Goal: Task Accomplishment & Management: Use online tool/utility

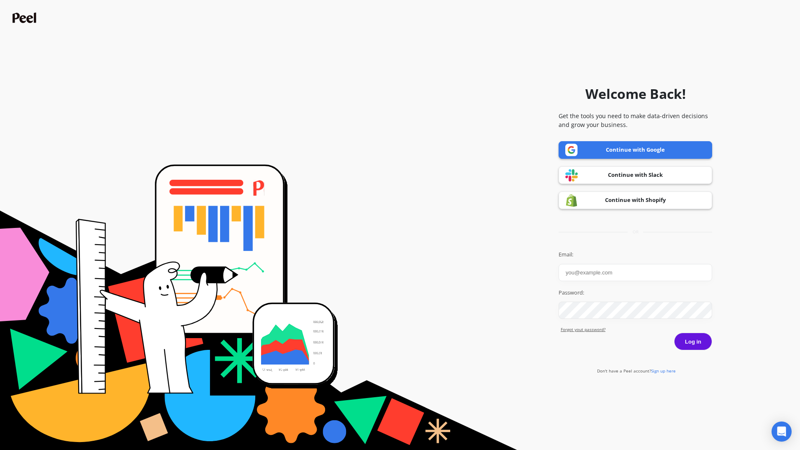
type input "vcutrone@ernolaszlo.com"
click at [691, 344] on button "Log in" at bounding box center [693, 341] width 38 height 18
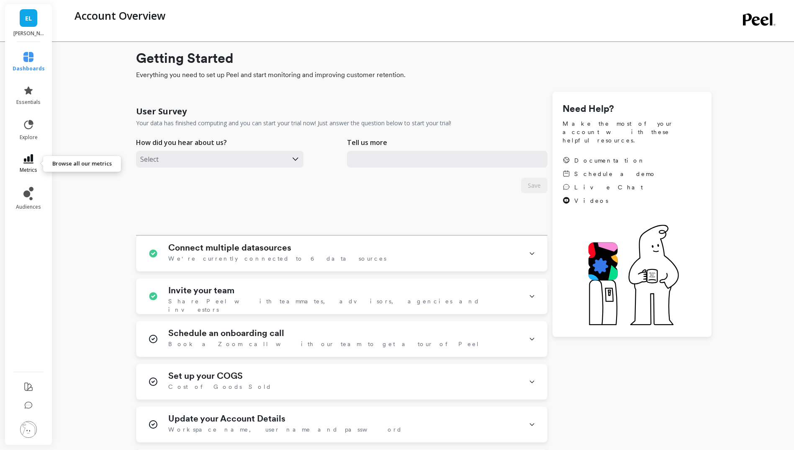
click at [24, 159] on icon at bounding box center [28, 158] width 10 height 9
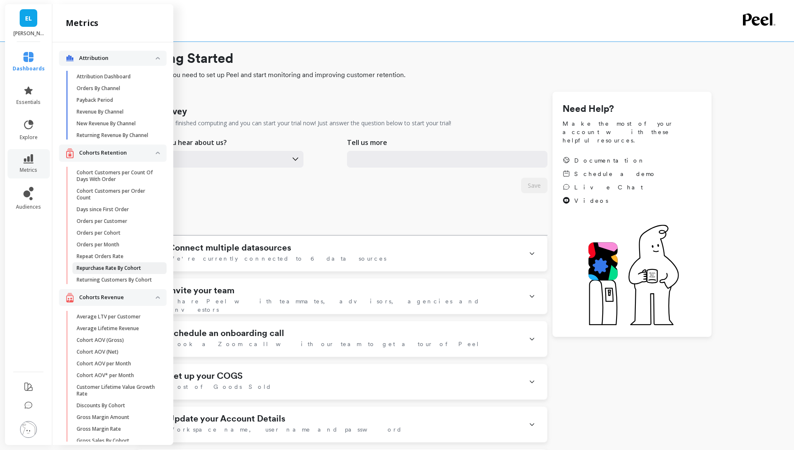
click at [103, 271] on p "Repurchase Rate By Cohort" at bounding box center [109, 268] width 64 height 7
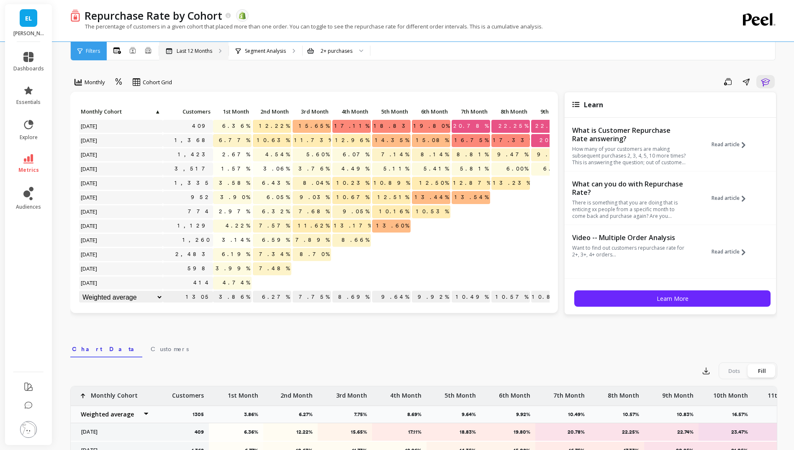
click at [211, 53] on p "Last 12 Months" at bounding box center [195, 51] width 36 height 7
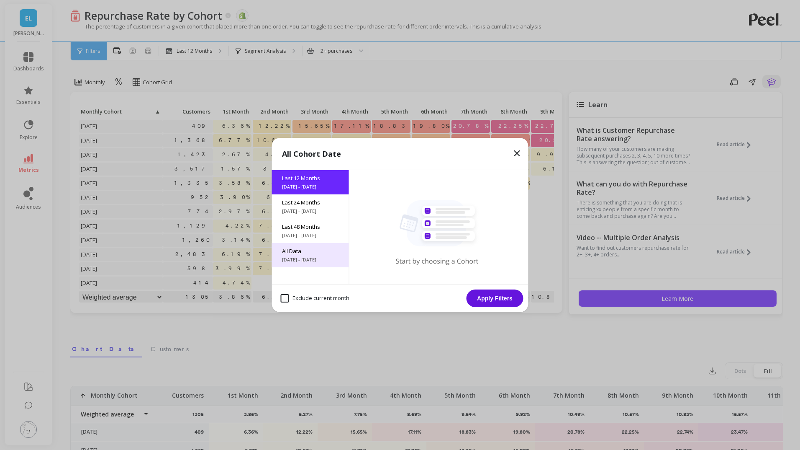
click at [328, 262] on span "[DATE] - [DATE]" at bounding box center [310, 259] width 57 height 7
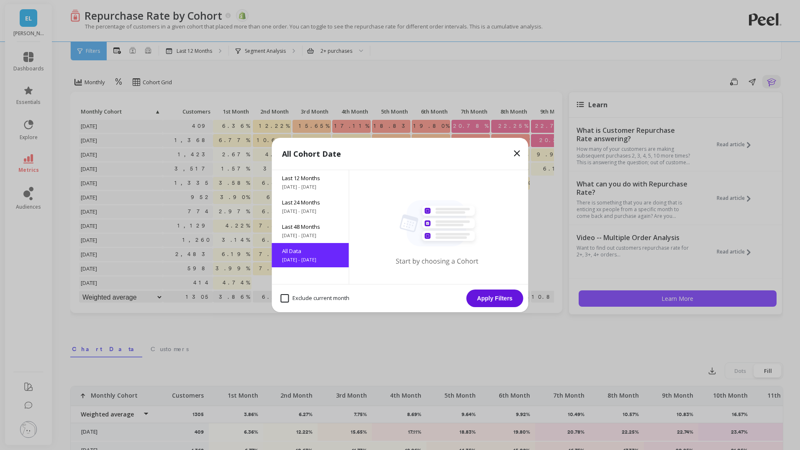
click at [498, 296] on button "Apply Filters" at bounding box center [495, 298] width 57 height 18
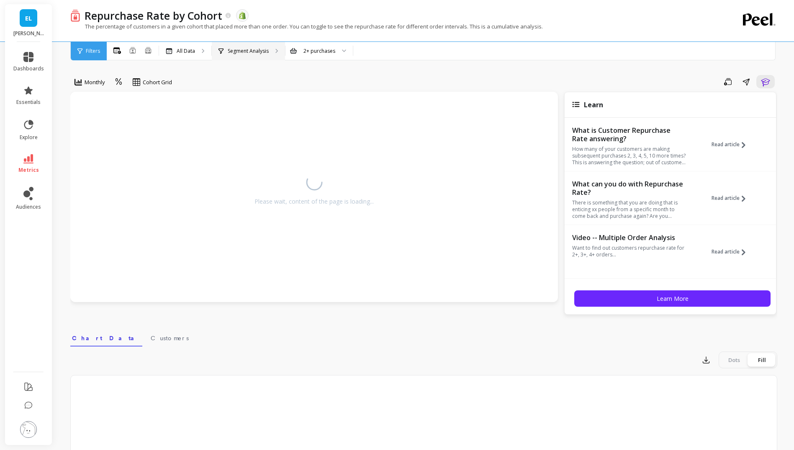
click at [229, 51] on p "Segment Analysis" at bounding box center [248, 51] width 41 height 7
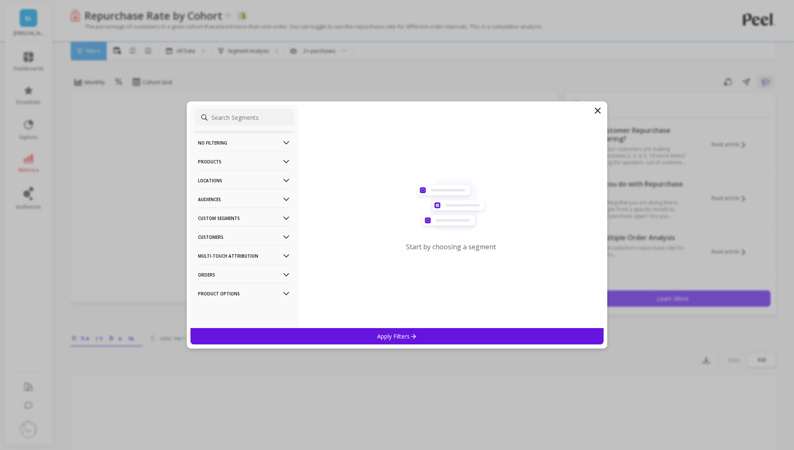
scroll to position [32, 0]
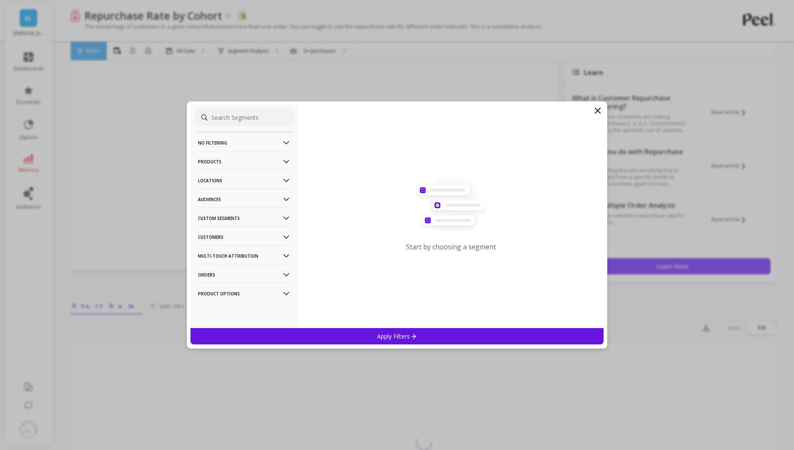
click at [229, 198] on p "Audiences" at bounding box center [244, 198] width 93 height 21
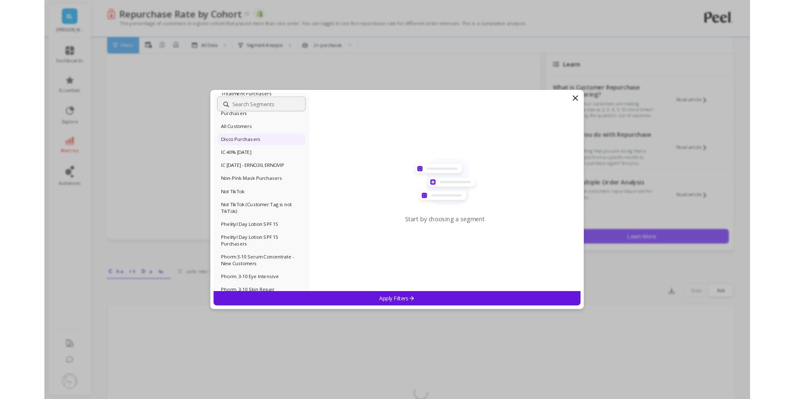
scroll to position [121, 0]
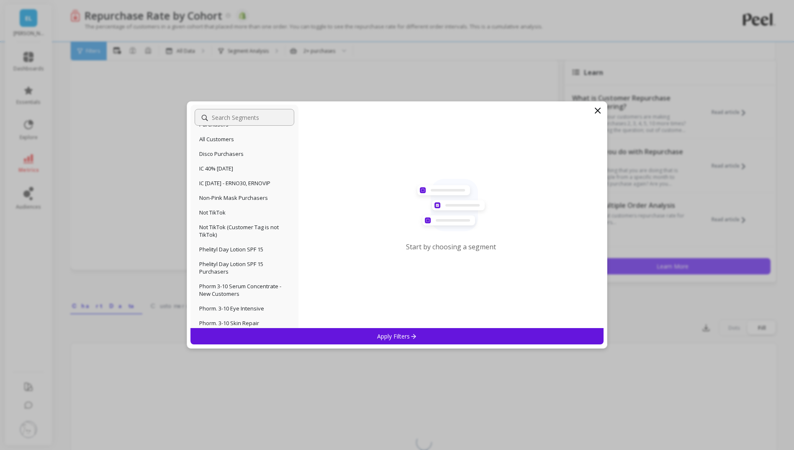
click at [240, 223] on p "Not TikTok (Customer Tag is not TikTok)" at bounding box center [244, 230] width 90 height 15
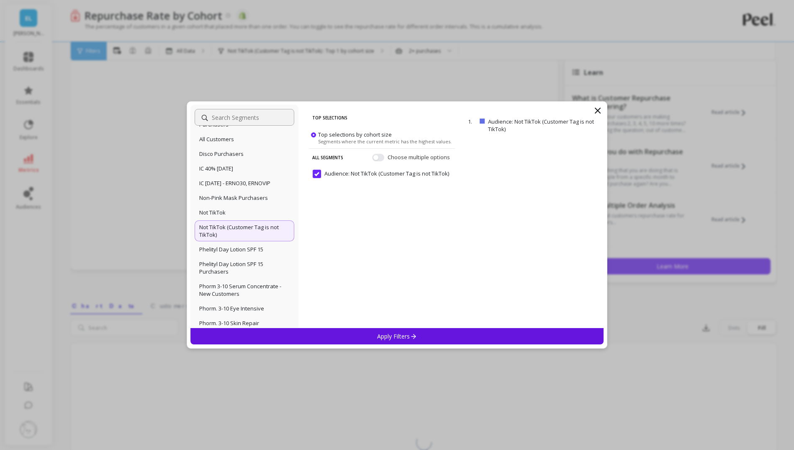
click at [411, 338] on icon at bounding box center [413, 335] width 7 height 7
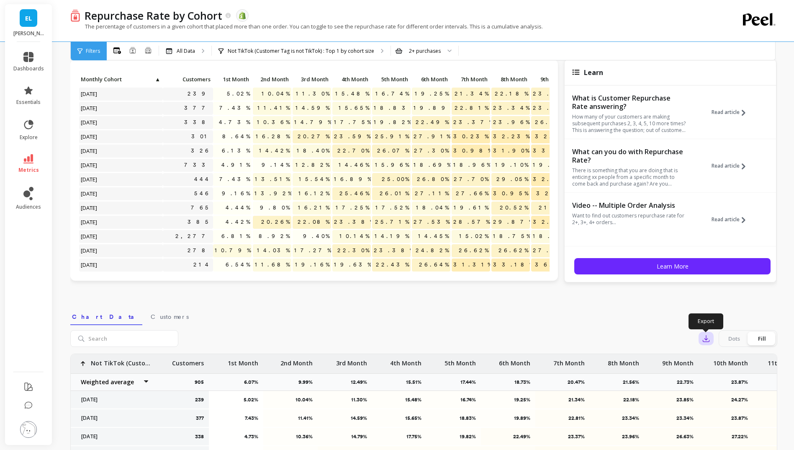
click at [707, 339] on icon "button" at bounding box center [706, 338] width 8 height 8
click at [722, 359] on span "CSV" at bounding box center [722, 361] width 12 height 8
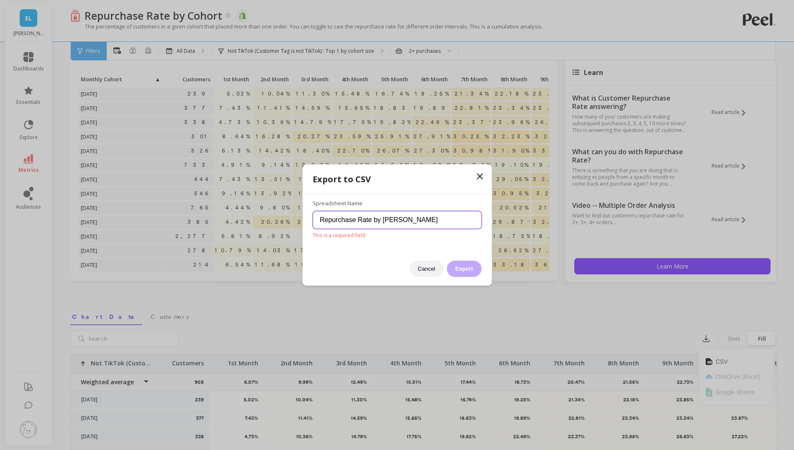
click at [444, 224] on input "Repurchase Rate by [PERSON_NAME]" at bounding box center [397, 220] width 169 height 18
type input "Repurchase Rate by Cohort - Peel- not tiktik"
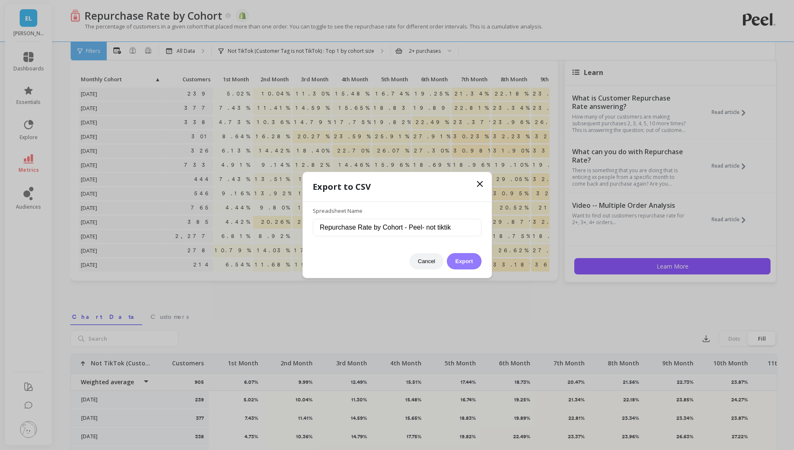
click at [464, 260] on button "Export" at bounding box center [464, 261] width 34 height 16
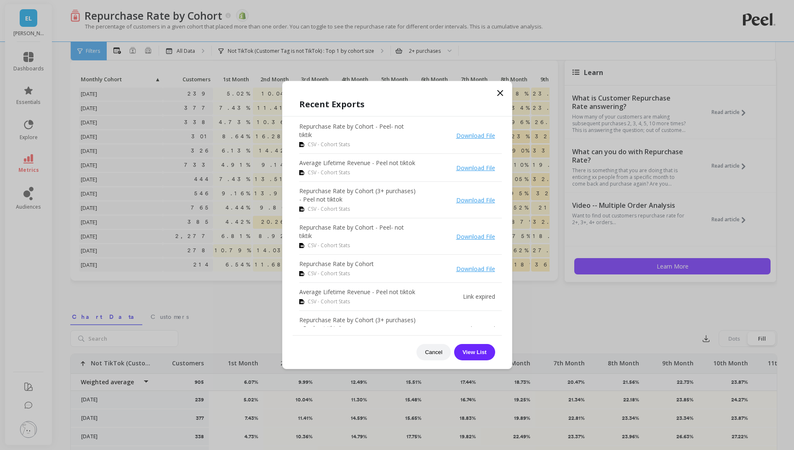
click at [499, 91] on icon at bounding box center [500, 93] width 10 height 10
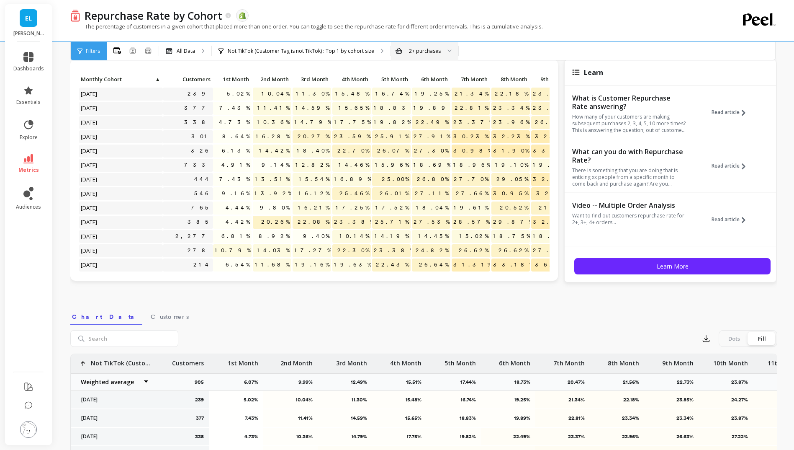
click at [447, 54] on div at bounding box center [447, 51] width 10 height 18
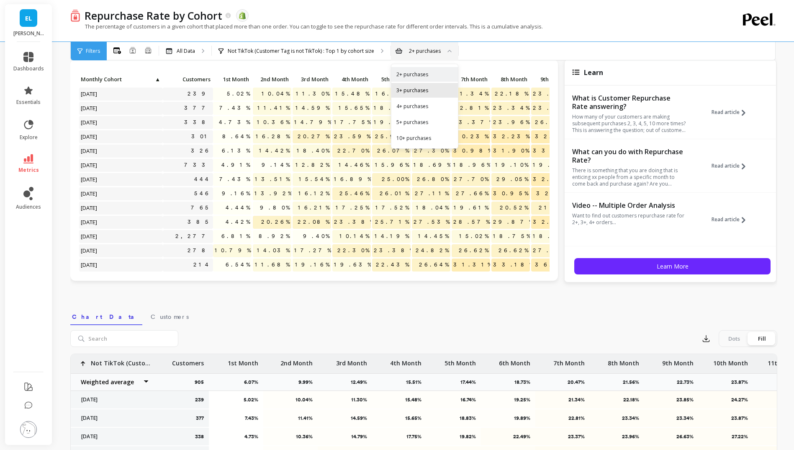
click at [428, 90] on div "3+ purchases" at bounding box center [424, 90] width 57 height 8
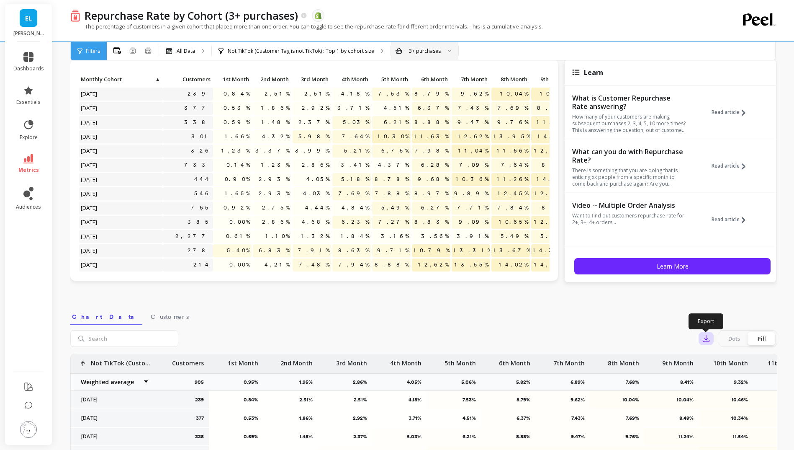
click at [702, 339] on icon "button" at bounding box center [706, 338] width 8 height 8
click at [718, 365] on span "CSV" at bounding box center [722, 361] width 12 height 8
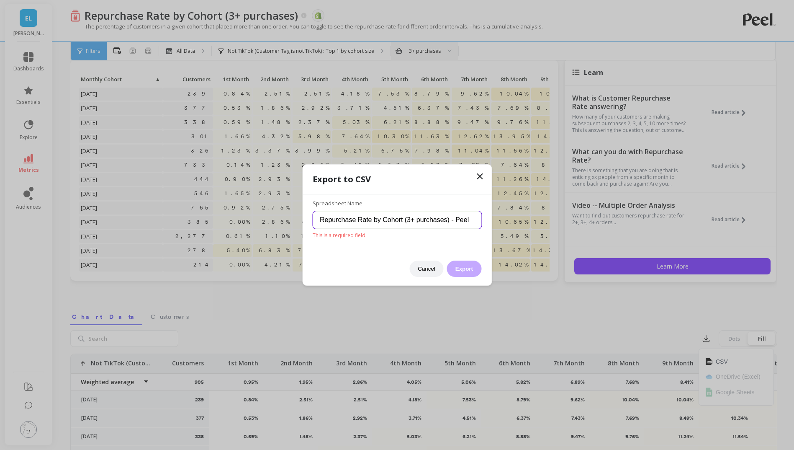
click at [466, 218] on input "Repurchase Rate by Cohort (3+ purchases) - Peel" at bounding box center [397, 220] width 169 height 18
type input "Repurchase Rate by Cohort (3+ purchases) - Peel not tiktok"
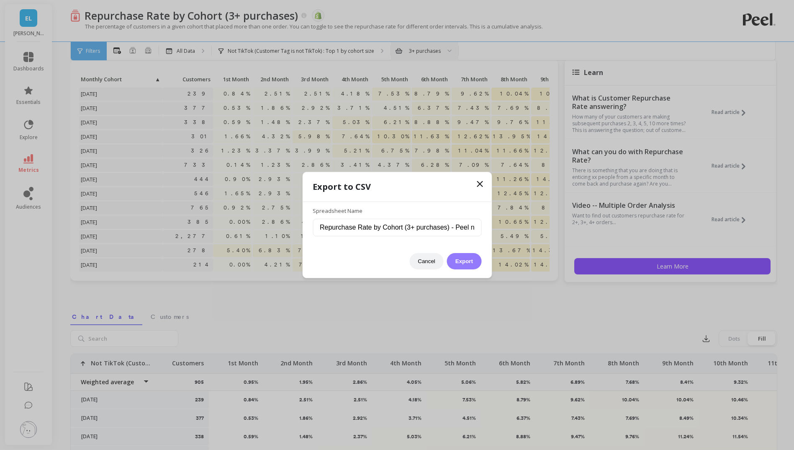
click at [459, 260] on button "Export" at bounding box center [464, 261] width 34 height 16
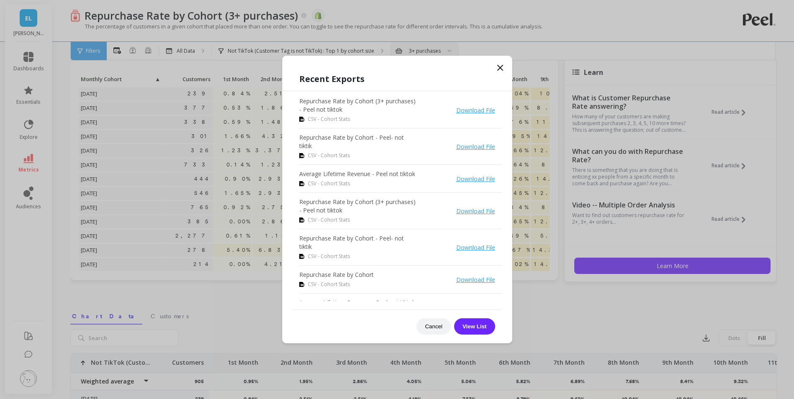
click at [502, 68] on icon at bounding box center [500, 68] width 10 height 10
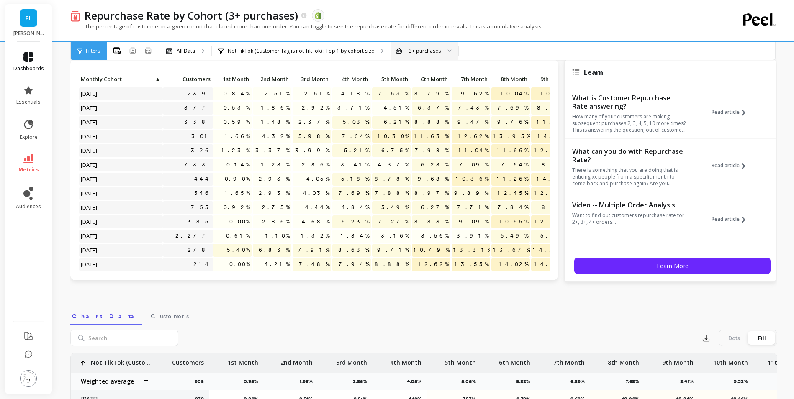
click at [33, 60] on link "dashboards" at bounding box center [28, 62] width 31 height 20
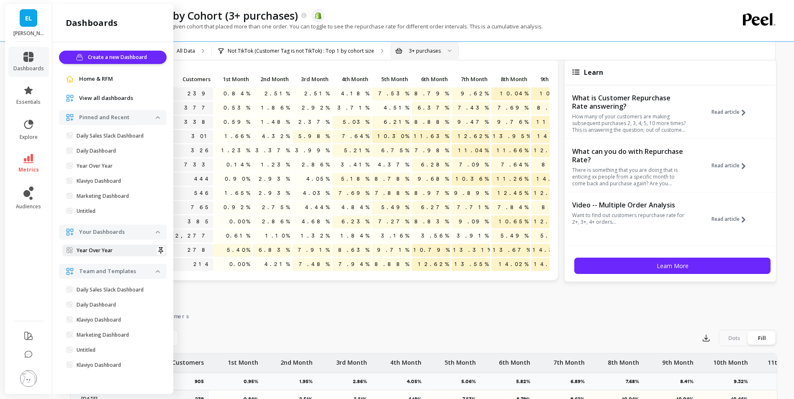
scroll to position [54, 0]
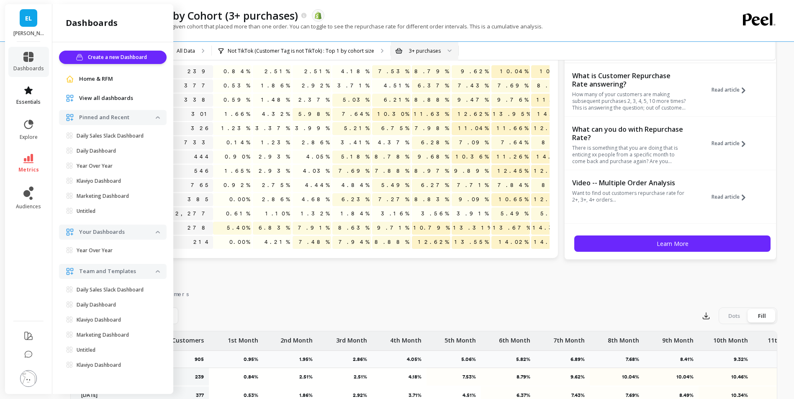
click at [25, 99] on span "essentials" at bounding box center [28, 102] width 24 height 7
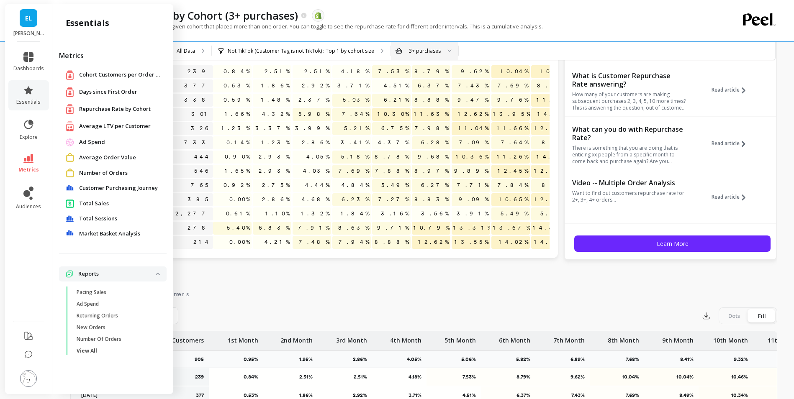
click at [23, 155] on icon at bounding box center [28, 158] width 10 height 9
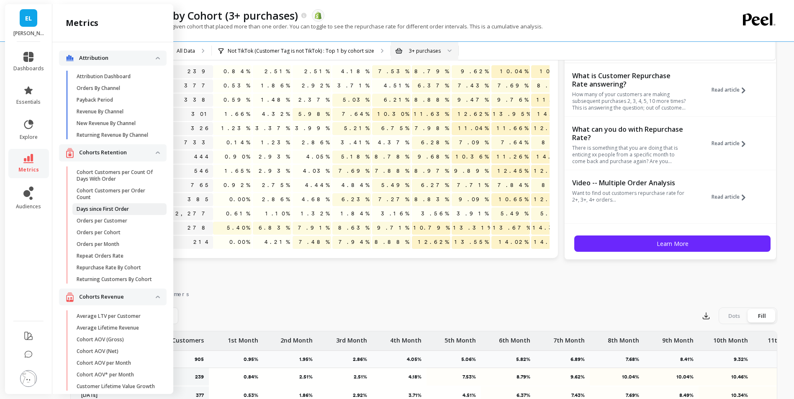
scroll to position [130, 0]
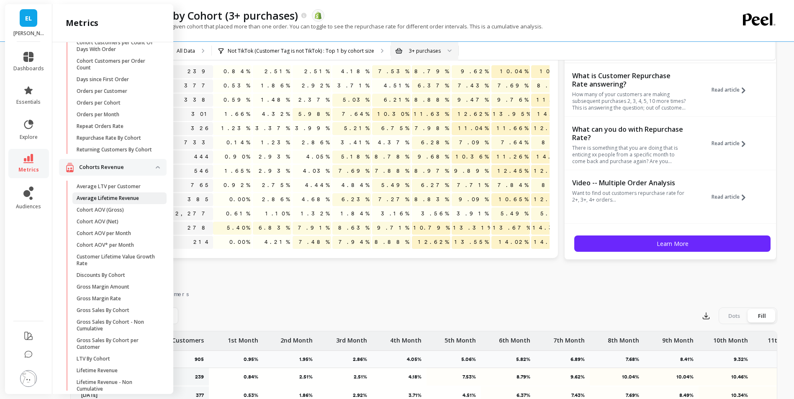
click at [116, 202] on p "Average Lifetime Revenue" at bounding box center [108, 198] width 62 height 7
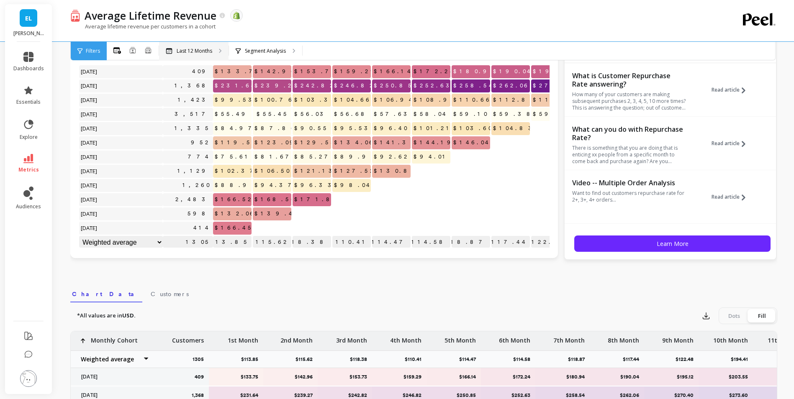
click at [203, 48] on p "Last 12 Months" at bounding box center [195, 51] width 36 height 7
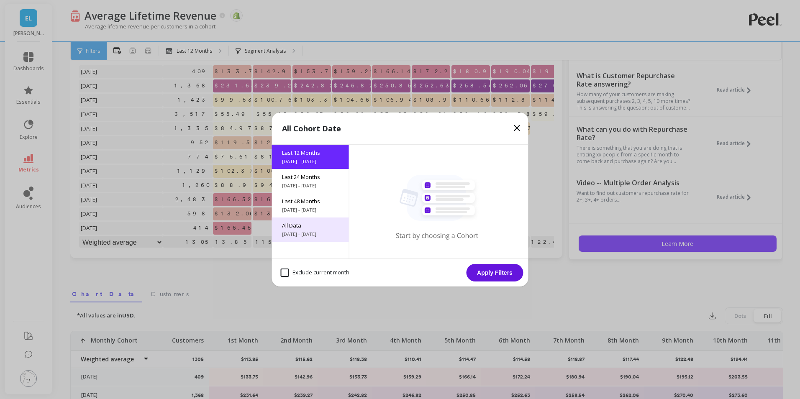
click at [300, 226] on span "All Data" at bounding box center [310, 226] width 57 height 8
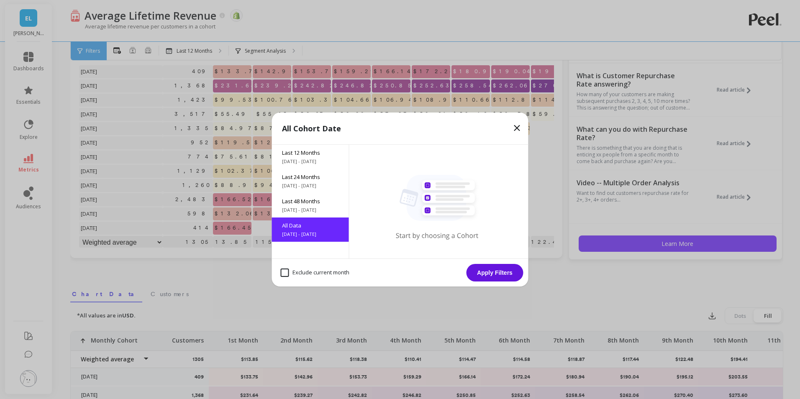
click at [488, 279] on button "Apply Filters" at bounding box center [495, 273] width 57 height 18
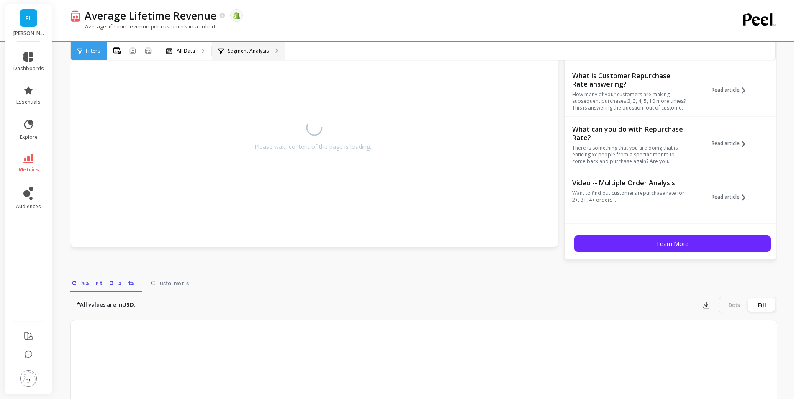
click at [228, 49] on p "Segment Analysis" at bounding box center [248, 51] width 41 height 7
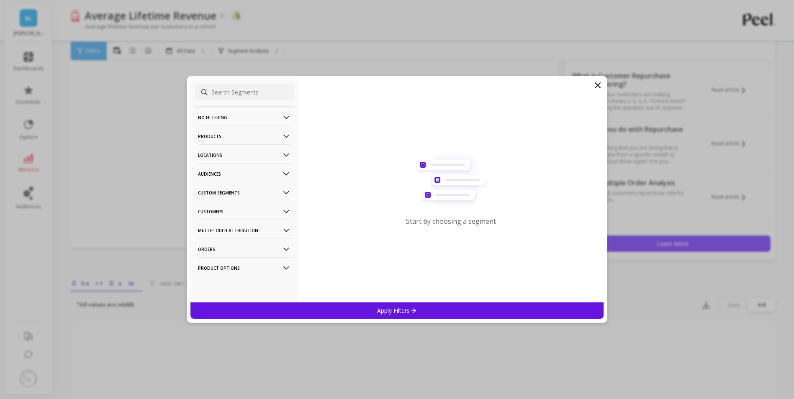
click at [282, 174] on icon at bounding box center [286, 174] width 9 height 9
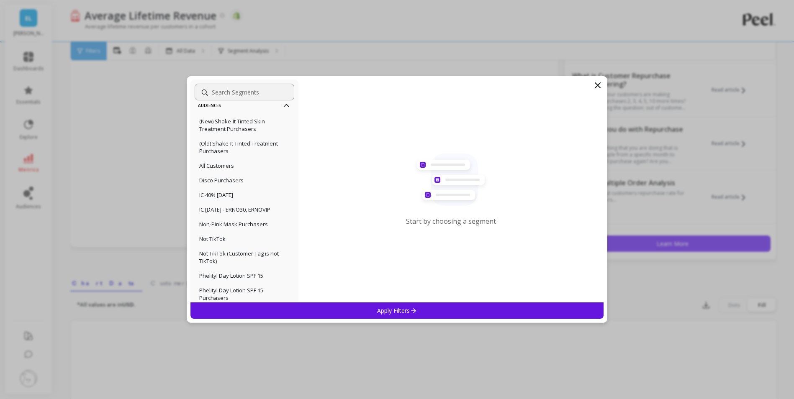
scroll to position [70, 0]
click at [238, 255] on p "Not TikTok (Customer Tag is not TikTok)" at bounding box center [244, 256] width 90 height 15
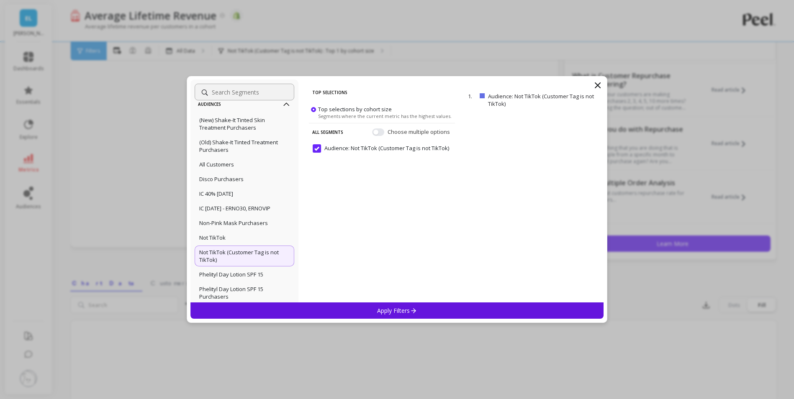
click at [403, 314] on p "Apply Filters" at bounding box center [397, 311] width 40 height 8
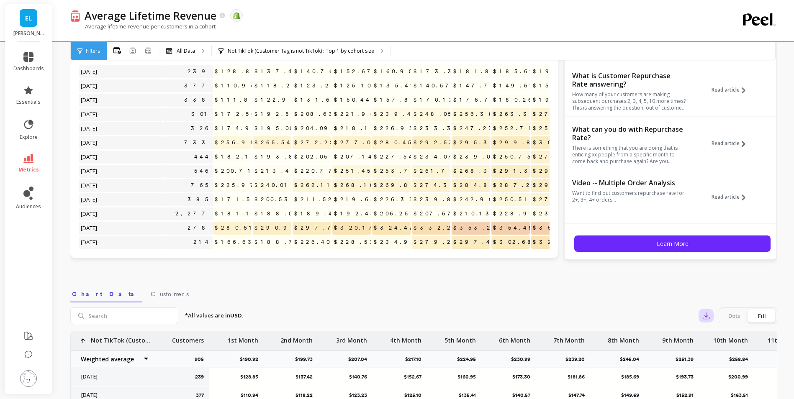
click at [704, 321] on button "button" at bounding box center [706, 315] width 15 height 13
click at [725, 343] on button "CSV" at bounding box center [736, 338] width 75 height 15
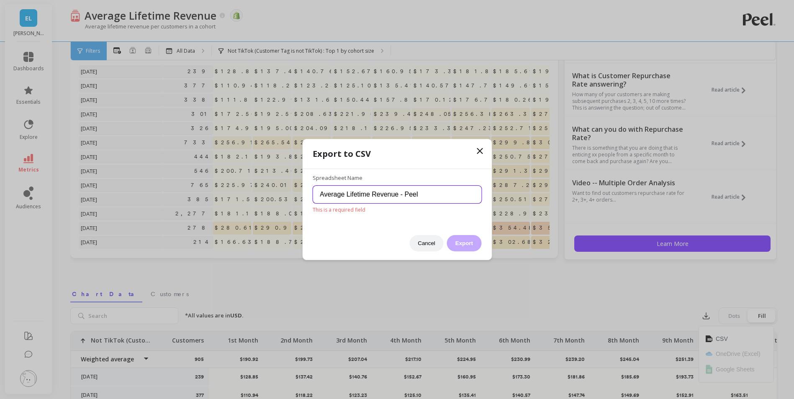
click at [434, 196] on input "Average Lifetime Revenue - Peel" at bounding box center [397, 195] width 169 height 18
type input "Average Lifetime Revenue - Peel not tiktok"
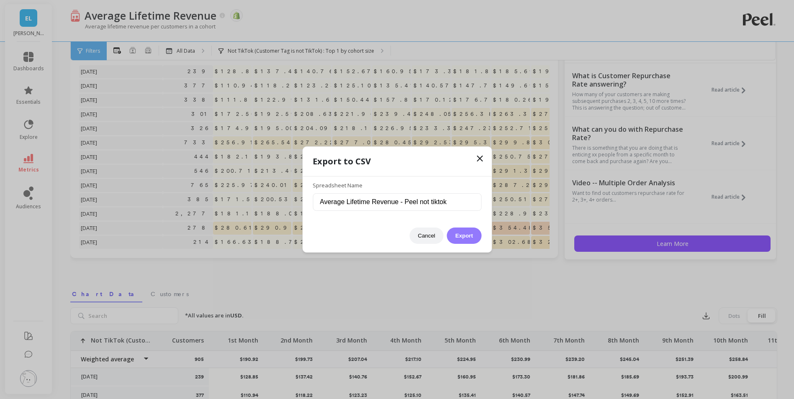
click at [468, 240] on button "Export" at bounding box center [464, 236] width 34 height 16
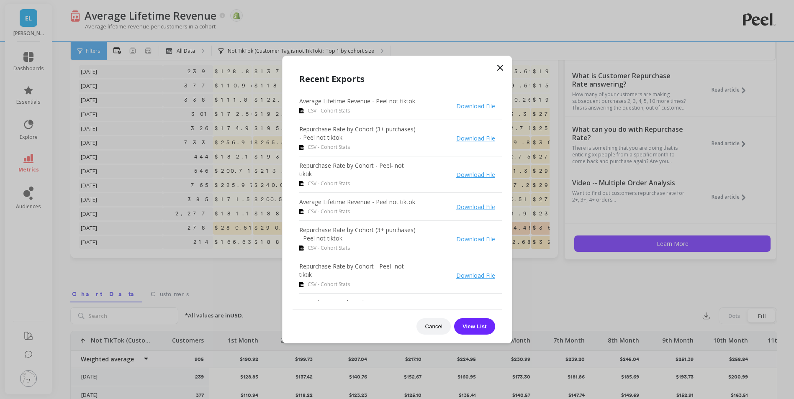
click at [503, 68] on icon at bounding box center [500, 68] width 10 height 10
